Goal: Task Accomplishment & Management: Complete application form

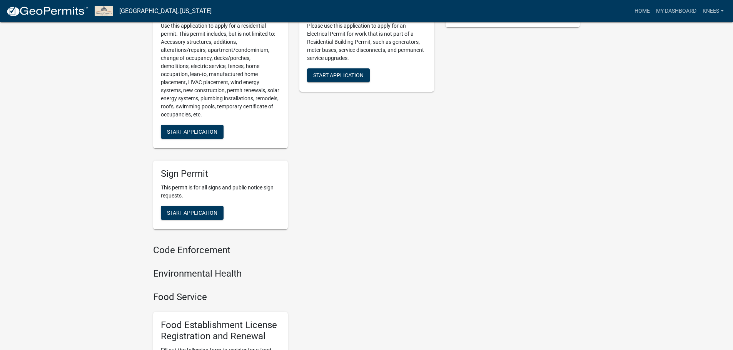
scroll to position [145, 0]
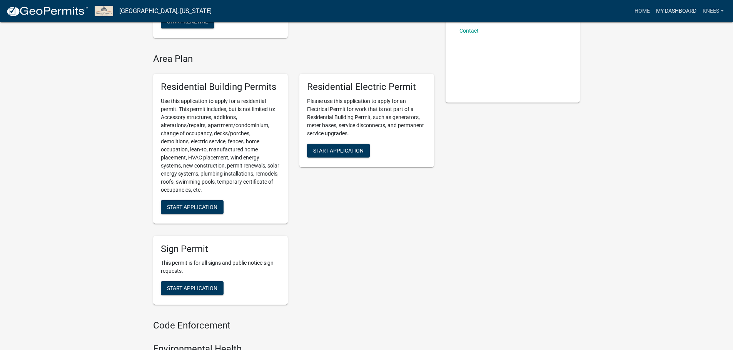
click at [691, 4] on link "My Dashboard" at bounding box center [676, 11] width 47 height 15
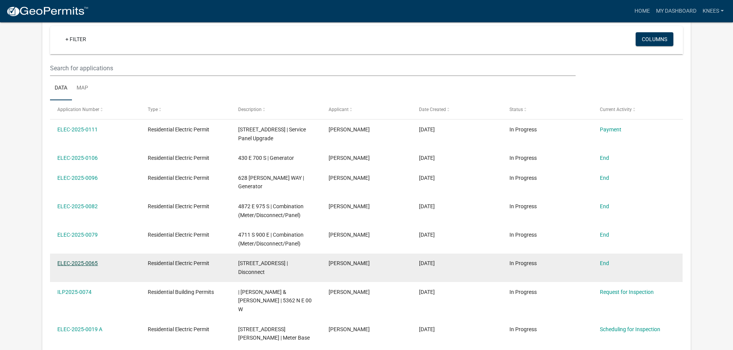
scroll to position [65, 0]
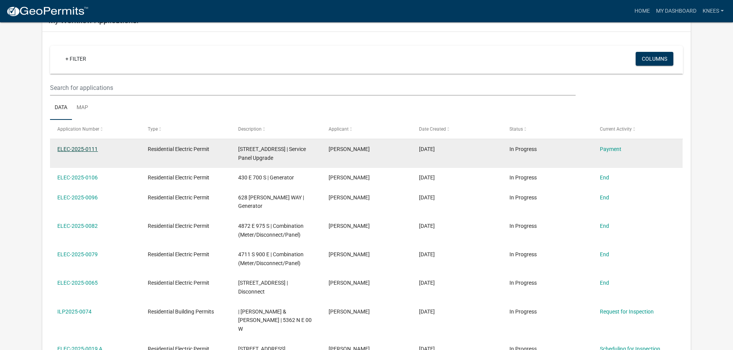
drag, startPoint x: 75, startPoint y: 146, endPoint x: 76, endPoint y: 150, distance: 4.2
click at [76, 147] on link "ELEC-2025-0111" at bounding box center [77, 149] width 40 height 6
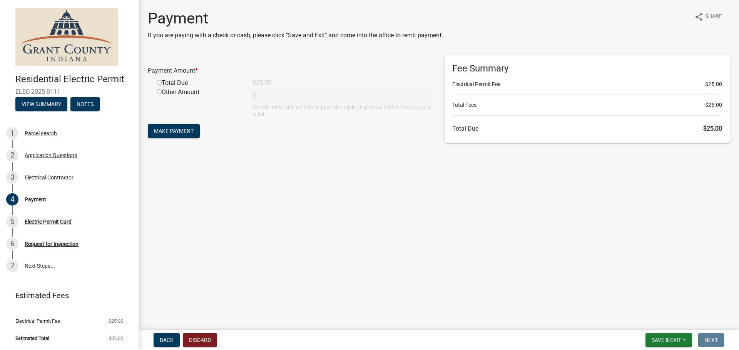
click at [160, 82] on input "radio" at bounding box center [159, 82] width 5 height 5
radio input "true"
type input "25"
click at [188, 146] on div "Payment Amount * Total Due $25.00 Other Amount 25 You will not be able to conti…" at bounding box center [290, 101] width 297 height 92
click at [192, 130] on span "Make Payment" at bounding box center [174, 131] width 40 height 6
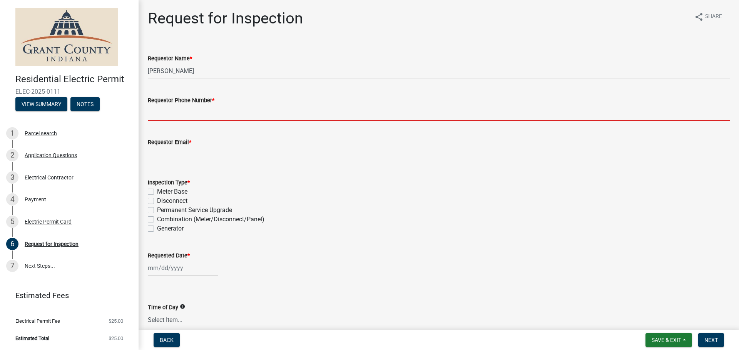
click at [180, 113] on input "Requestor Phone Number *" at bounding box center [439, 113] width 582 height 16
type input "7653826500"
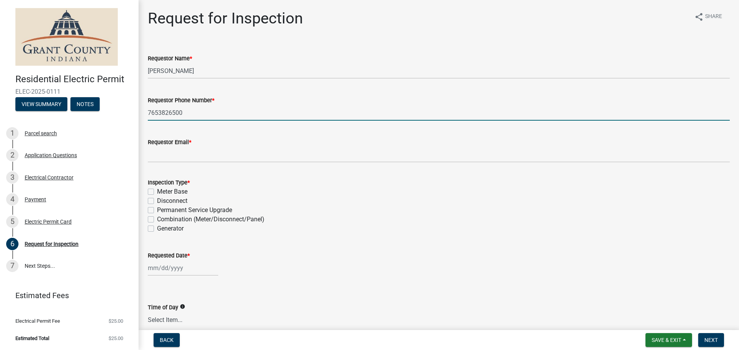
click at [208, 163] on wm-data-entity-input "Requestor Email *" at bounding box center [439, 148] width 582 height 42
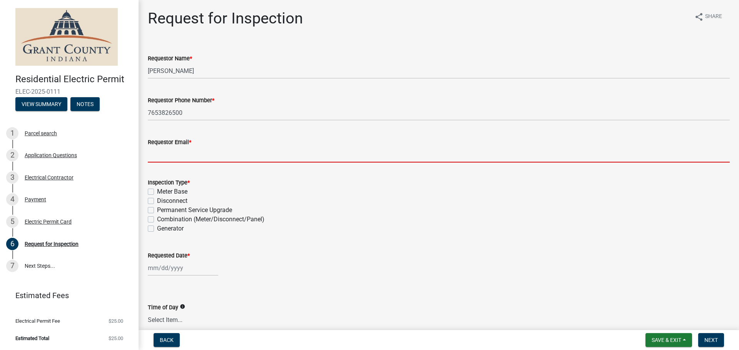
click at [207, 162] on input "Requestor Email *" at bounding box center [439, 155] width 582 height 16
type input "[PERSON_NAME][EMAIL_ADDRESS][DOMAIN_NAME]"
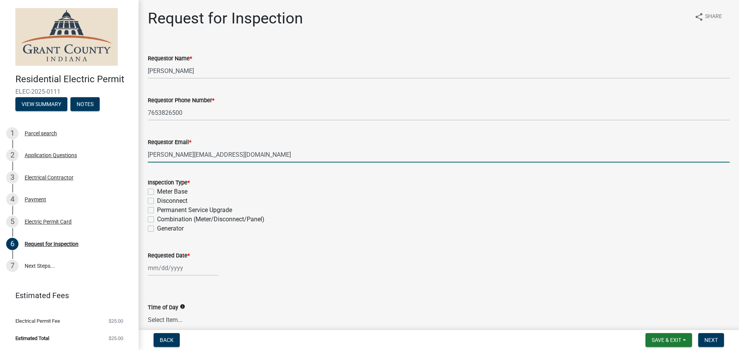
click at [157, 209] on label "Permanent Service Upgrade" at bounding box center [194, 210] width 75 height 9
click at [157, 209] on input "Permanent Service Upgrade" at bounding box center [159, 208] width 5 height 5
checkbox input "true"
checkbox input "false"
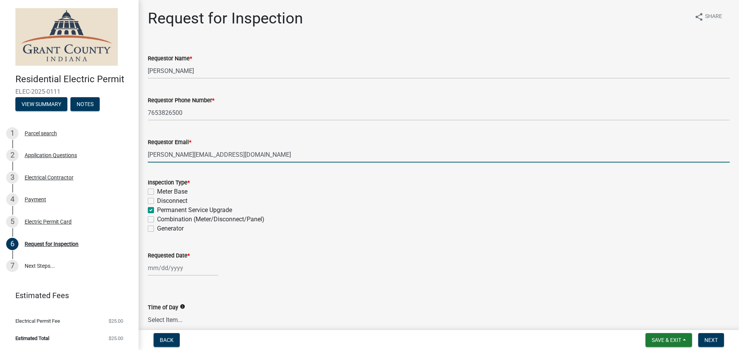
checkbox input "true"
checkbox input "false"
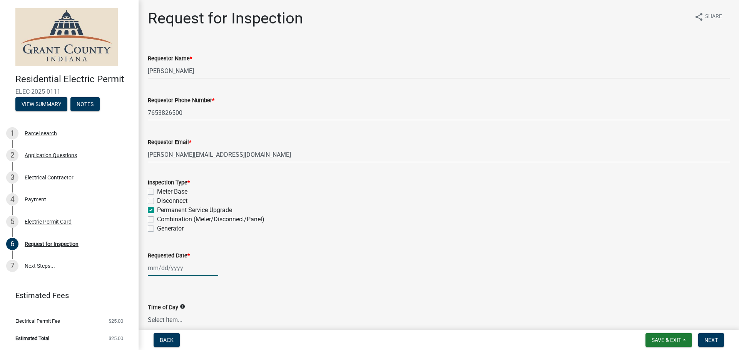
click at [170, 266] on div at bounding box center [183, 268] width 70 height 16
select select "9"
select select "2025"
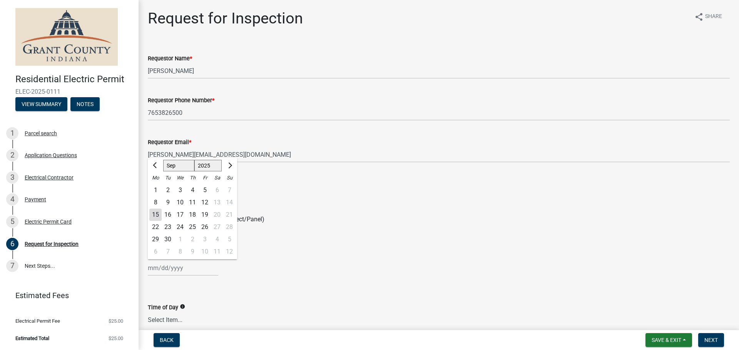
click at [295, 209] on div "Permanent Service Upgrade" at bounding box center [439, 210] width 582 height 9
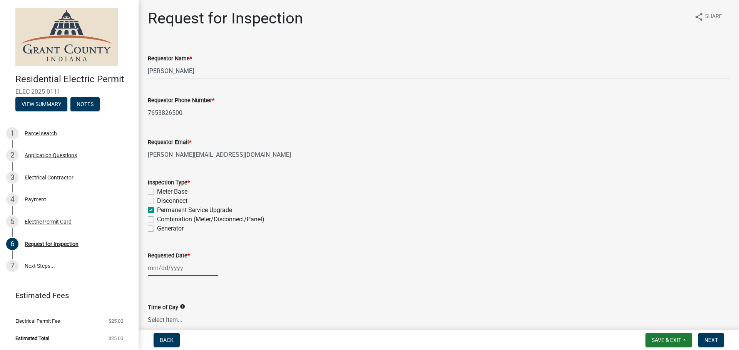
click at [152, 273] on div at bounding box center [183, 268] width 70 height 16
select select "9"
select select "2025"
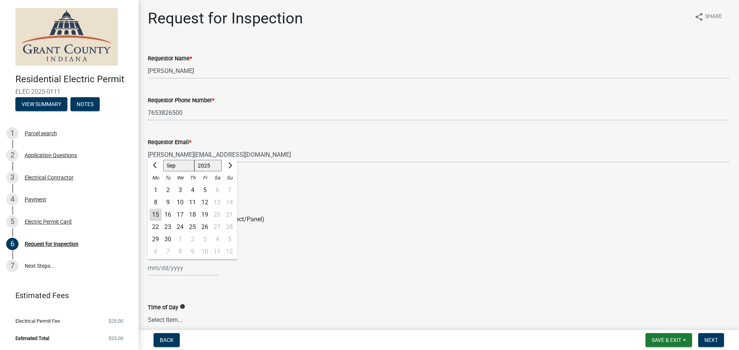
click at [178, 212] on div "17" at bounding box center [180, 215] width 12 height 12
type input "[DATE]"
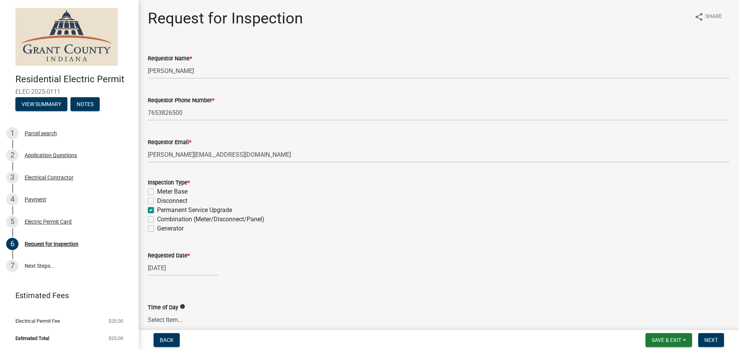
scroll to position [51, 0]
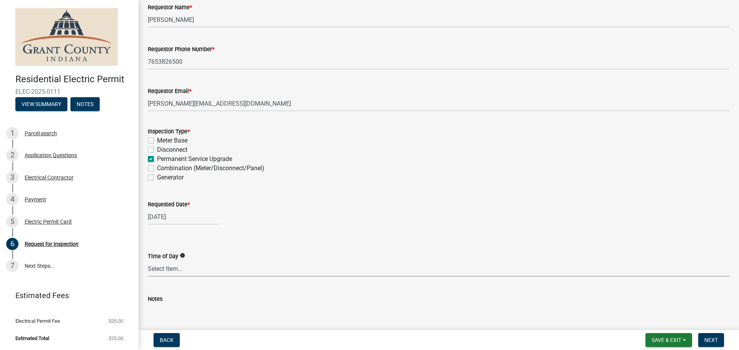
click at [180, 267] on select "Select Item... AM PM Anytime" at bounding box center [439, 269] width 582 height 16
click at [162, 272] on select "Select Item... AM PM Anytime" at bounding box center [439, 269] width 582 height 16
click at [148, 261] on select "Select Item... AM PM Anytime" at bounding box center [439, 269] width 582 height 16
select select "49101b90-ec6f-4600-869b-82a4ca12f2b9"
click at [270, 219] on div "[DATE]" at bounding box center [439, 217] width 582 height 16
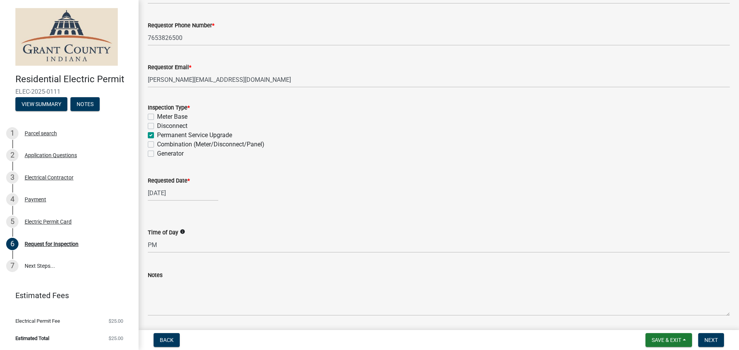
scroll to position [100, 0]
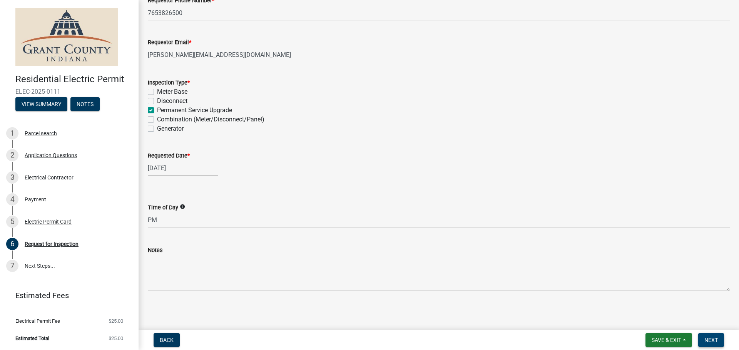
click at [704, 336] on button "Next" at bounding box center [711, 341] width 26 height 14
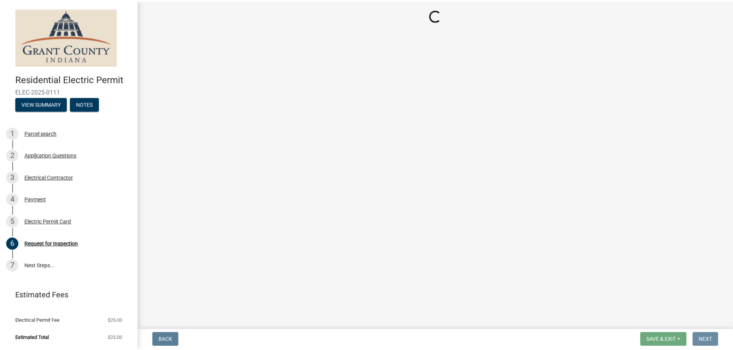
scroll to position [0, 0]
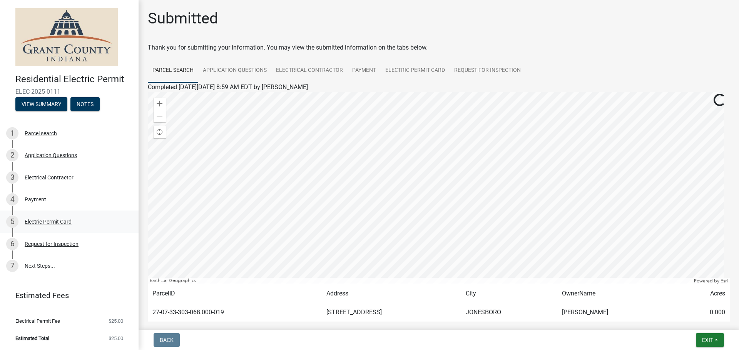
click at [37, 224] on div "Electric Permit Card" at bounding box center [48, 221] width 47 height 5
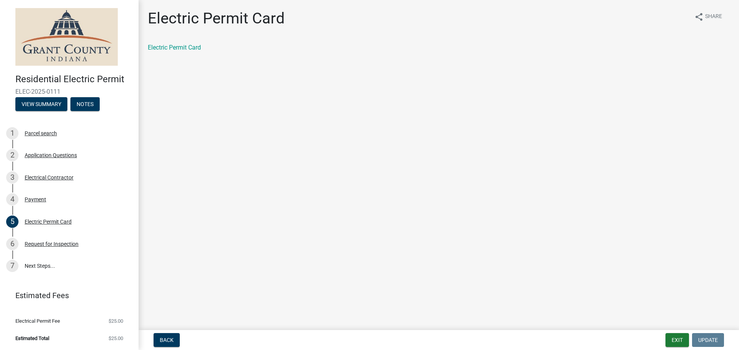
click at [186, 42] on div "Electric Permit Card share Share Electric Permit Card" at bounding box center [438, 37] width 593 height 56
click at [189, 46] on link "Electric Permit Card" at bounding box center [174, 47] width 53 height 7
click at [28, 194] on div "4 Payment" at bounding box center [66, 200] width 120 height 12
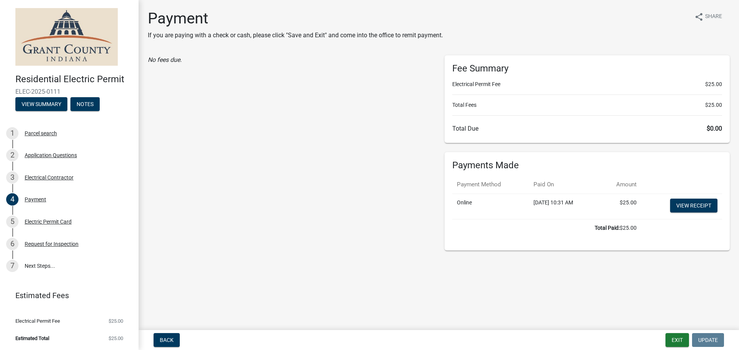
click at [699, 197] on td "View receipt" at bounding box center [681, 206] width 81 height 25
click at [696, 202] on link "View receipt" at bounding box center [693, 206] width 47 height 14
click at [669, 334] on button "Exit" at bounding box center [676, 341] width 23 height 14
